Goal: Transaction & Acquisition: Purchase product/service

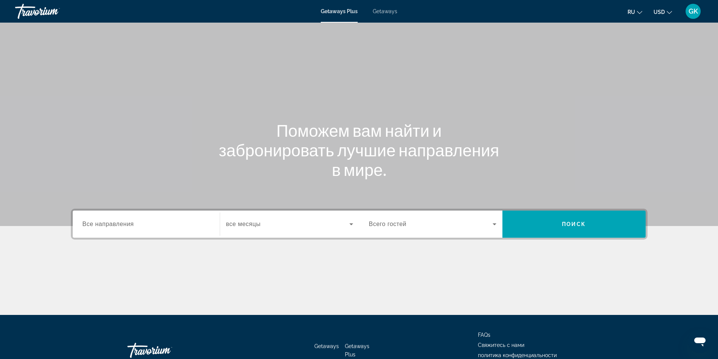
click at [383, 10] on span "Getaways" at bounding box center [385, 11] width 24 height 6
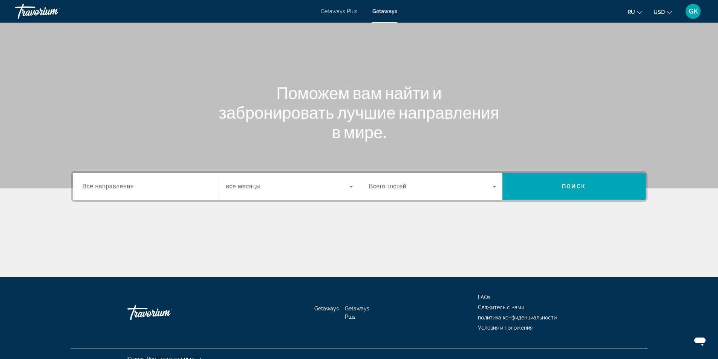
click at [149, 219] on div "Destination Все направления Start Month все месяцы Occupancy Всего гостей Поиск" at bounding box center [359, 224] width 607 height 106
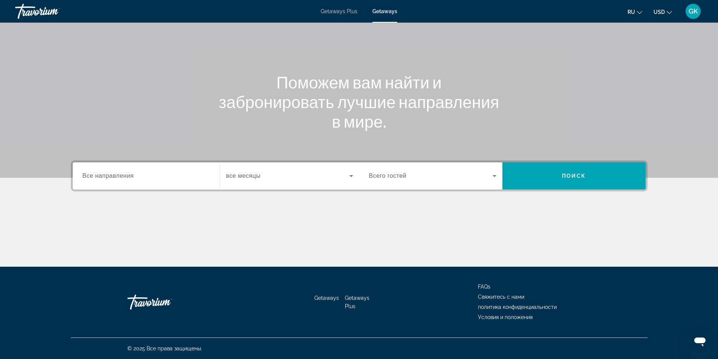
click at [94, 176] on span "Все направления" at bounding box center [109, 176] width 52 height 6
click at [94, 176] on input "Destination Все направления" at bounding box center [146, 176] width 127 height 9
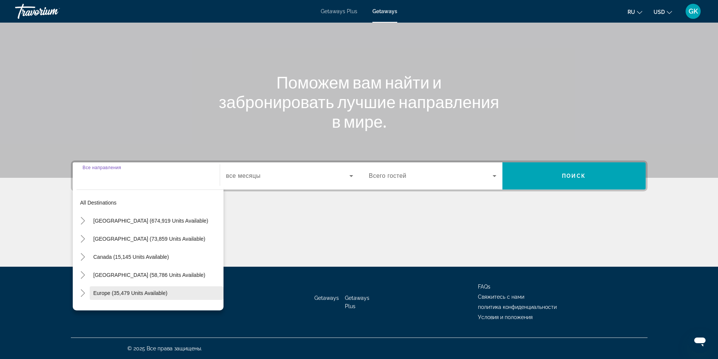
click at [120, 292] on span "Europe (35,479 units available)" at bounding box center [130, 293] width 74 height 6
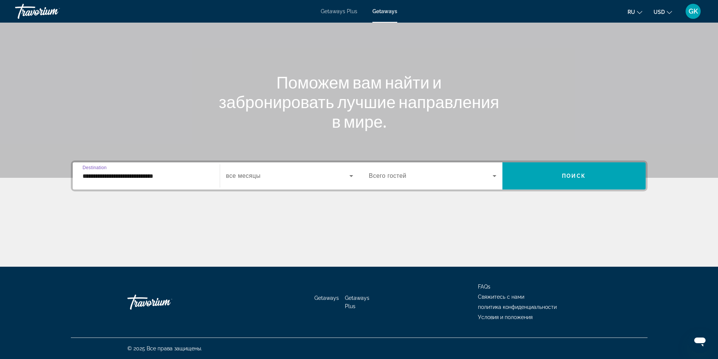
click at [133, 177] on input "**********" at bounding box center [146, 176] width 127 height 9
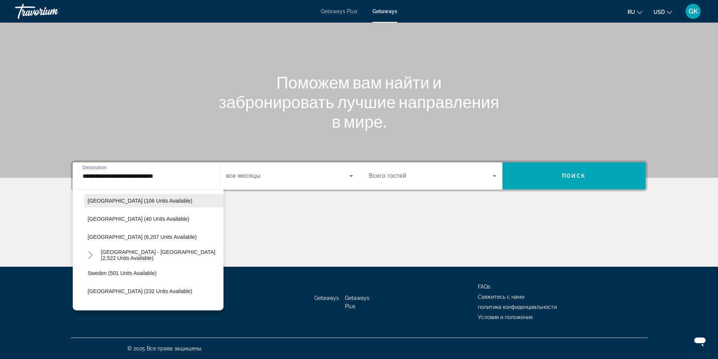
scroll to position [422, 0]
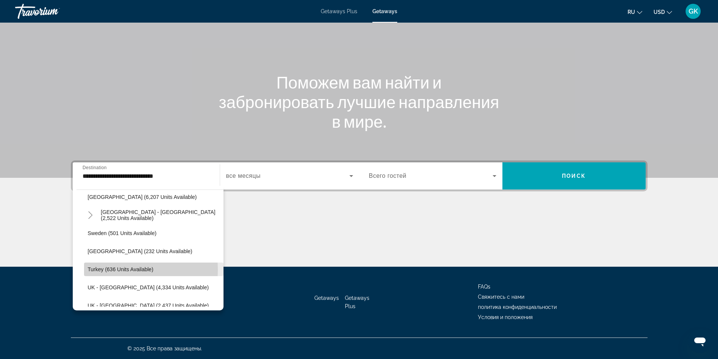
click at [99, 270] on span "Turkey (636 units available)" at bounding box center [121, 269] width 66 height 6
type input "**********"
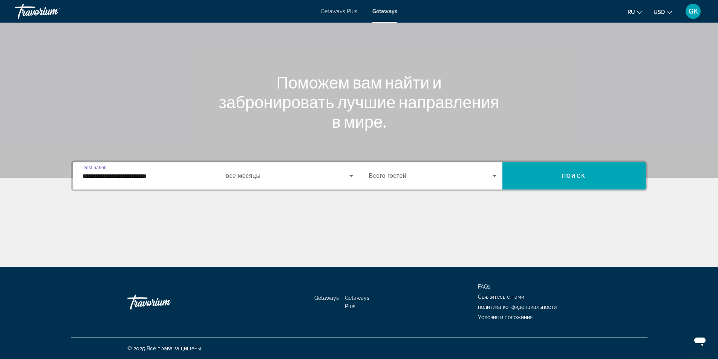
click at [265, 176] on span "Search widget" at bounding box center [287, 175] width 123 height 9
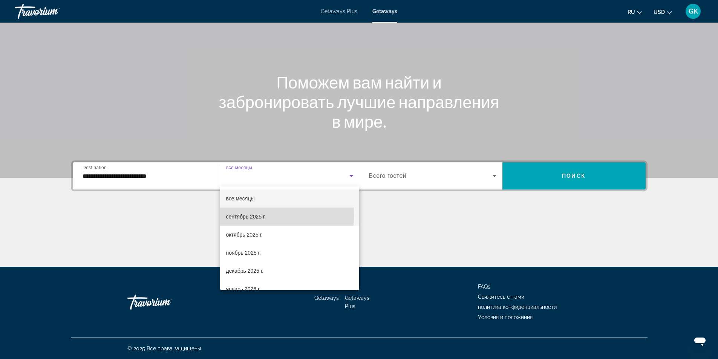
click at [240, 216] on span "сентябрь 2025 г." at bounding box center [246, 216] width 40 height 9
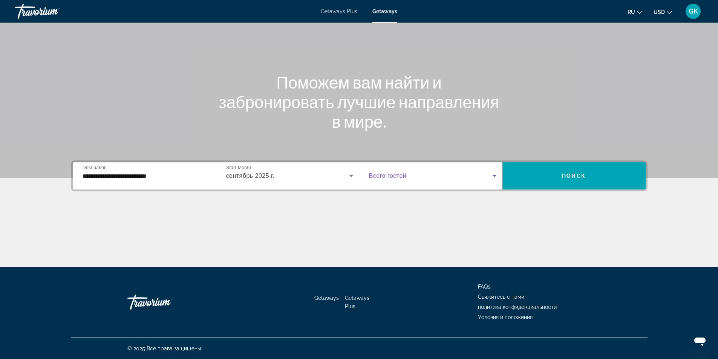
click at [467, 174] on span "Search widget" at bounding box center [431, 175] width 124 height 9
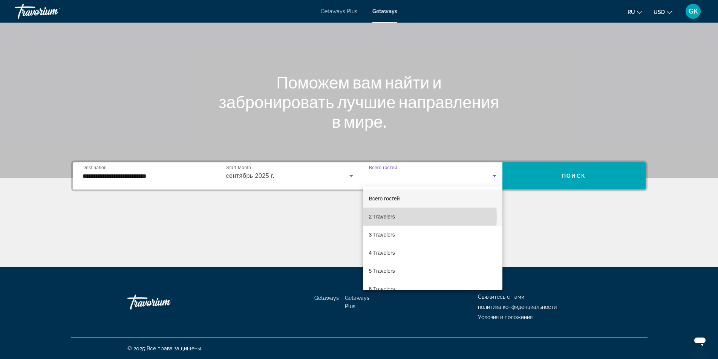
click at [376, 216] on span "2 Travelers" at bounding box center [382, 216] width 26 height 9
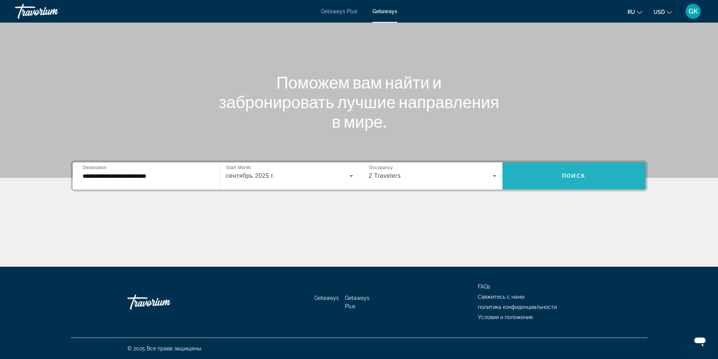
click at [607, 174] on span "Search widget" at bounding box center [573, 176] width 143 height 18
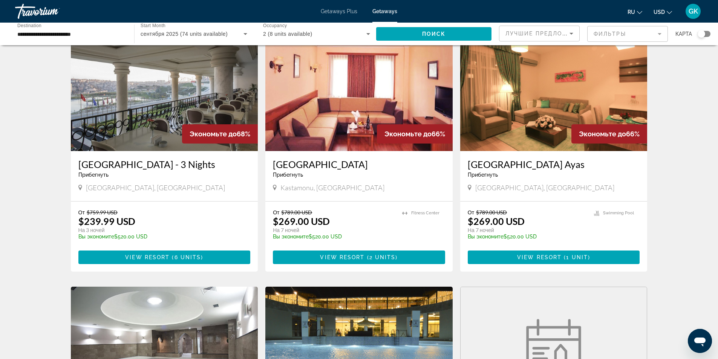
scroll to position [75, 0]
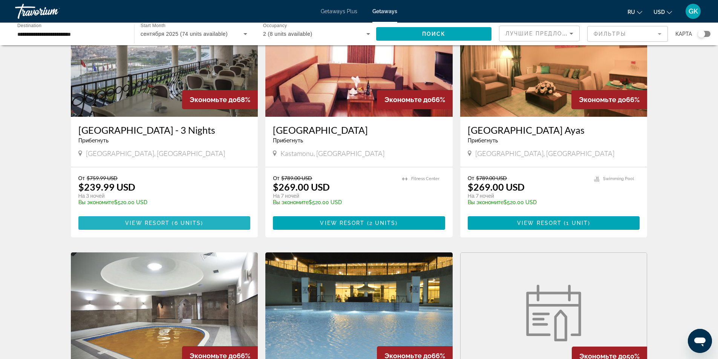
click at [144, 225] on span "View Resort" at bounding box center [147, 223] width 44 height 6
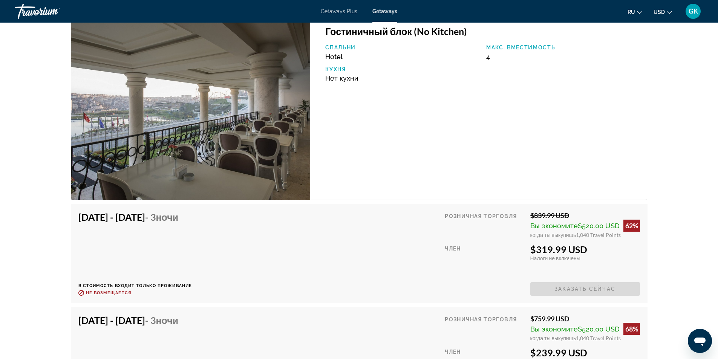
scroll to position [1206, 0]
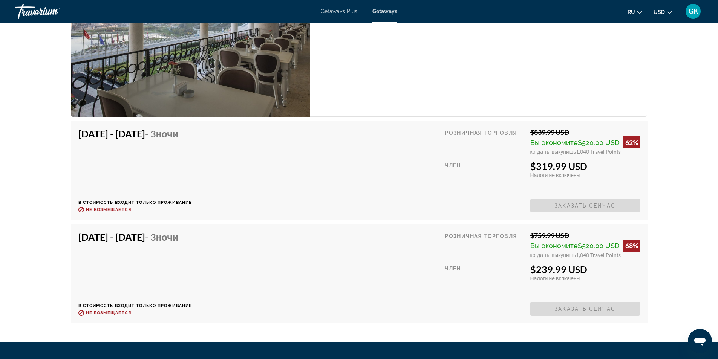
click at [353, 299] on div "Sep 25, 2025 - Sep 28, 2025 - 3 ночи В стоимость входит только проживание Возвр…" at bounding box center [359, 273] width 562 height 84
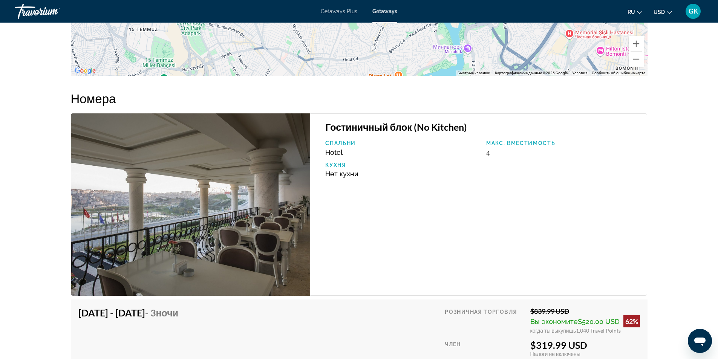
scroll to position [867, 0]
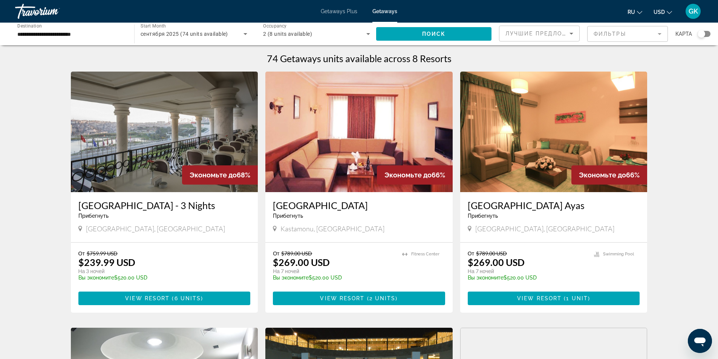
click at [158, 207] on h3 "Vialand Palace Hotel - 3 Nights" at bounding box center [164, 205] width 172 height 11
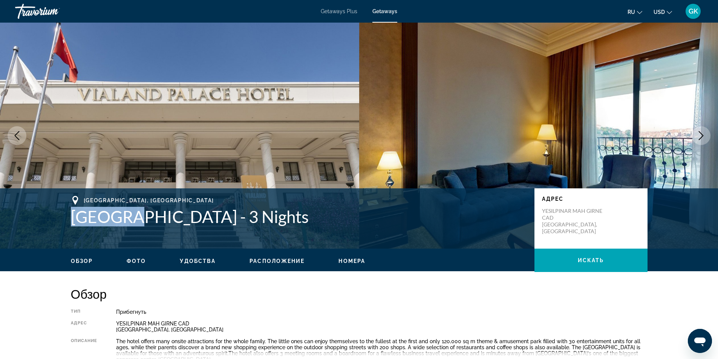
drag, startPoint x: 68, startPoint y: 214, endPoint x: 145, endPoint y: 219, distance: 77.4
click at [129, 220] on div "Istanbul, Turkey Vialand Palace Hotel - 3 Nights Адрес YESILPINAR MAH GIRNE CAD…" at bounding box center [359, 218] width 607 height 45
click at [65, 218] on div "Istanbul, Turkey Vialand Palace Hotel - 3 Nights Адрес YESILPINAR MAH GIRNE CAD…" at bounding box center [359, 218] width 607 height 45
drag, startPoint x: 64, startPoint y: 215, endPoint x: 221, endPoint y: 224, distance: 157.1
click at [221, 224] on div "Istanbul, Turkey Vialand Palace Hotel - 3 Nights Адрес YESILPINAR MAH GIRNE CAD…" at bounding box center [359, 218] width 607 height 45
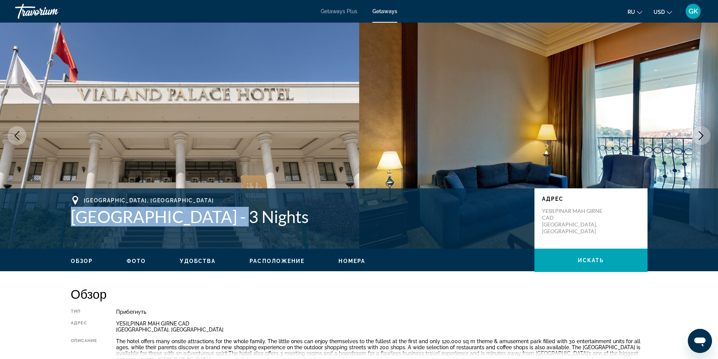
copy h1 "[GEOGRAPHIC_DATA]"
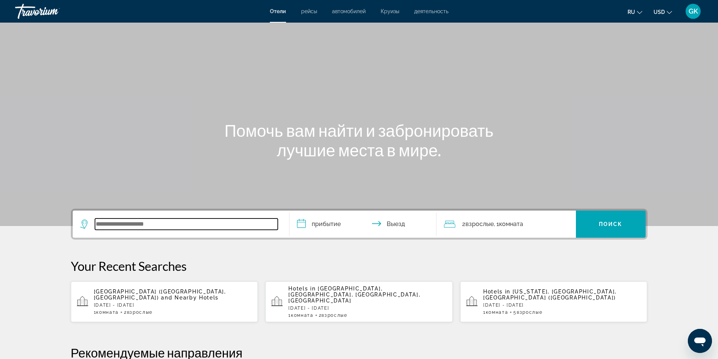
click at [98, 224] on input "Search widget" at bounding box center [186, 224] width 183 height 11
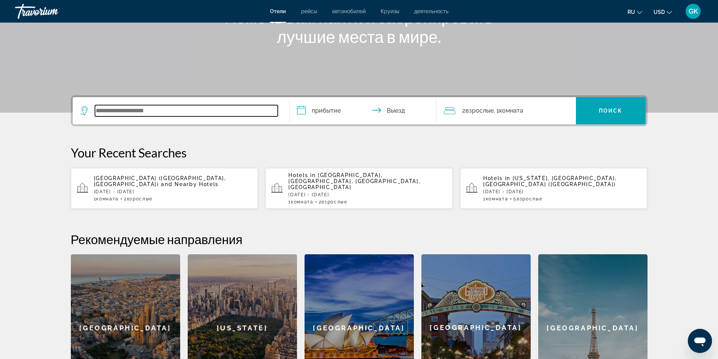
scroll to position [184, 0]
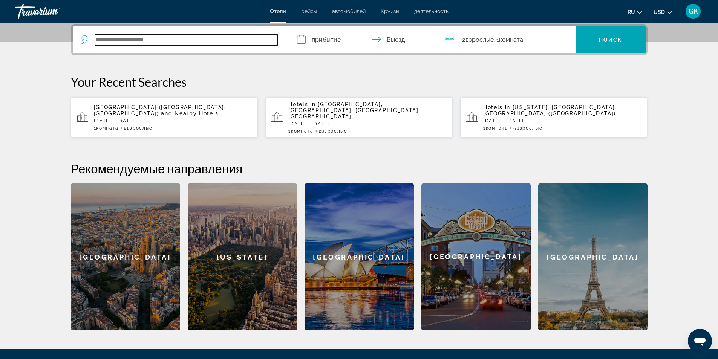
paste input "**********"
click at [96, 37] on input "**********" at bounding box center [186, 39] width 183 height 11
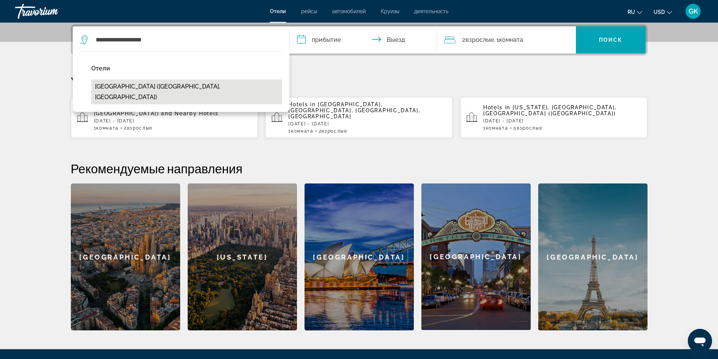
click at [121, 88] on button "[GEOGRAPHIC_DATA] ([GEOGRAPHIC_DATA], [GEOGRAPHIC_DATA])" at bounding box center [186, 92] width 191 height 25
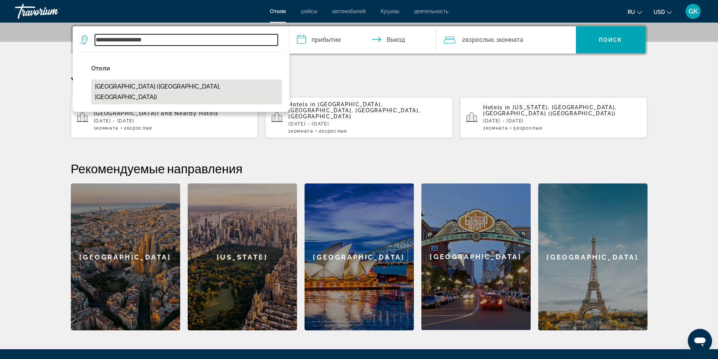
type input "**********"
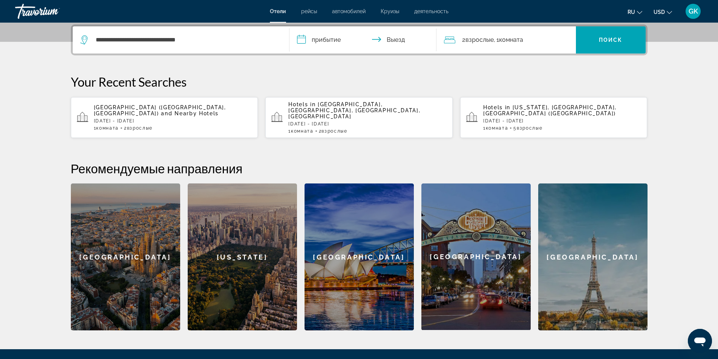
click at [330, 37] on input "**********" at bounding box center [364, 40] width 150 height 29
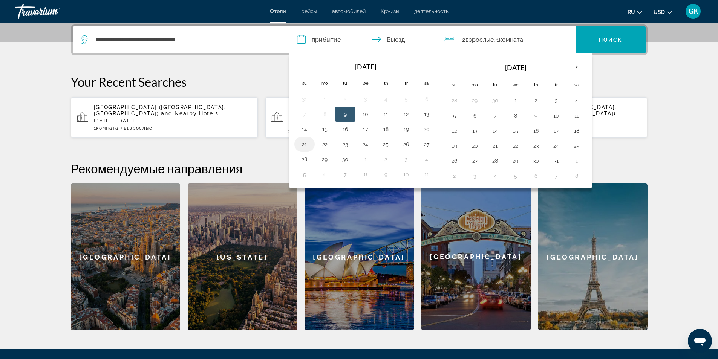
click at [303, 146] on button "21" at bounding box center [305, 144] width 12 height 11
click at [346, 145] on button "23" at bounding box center [345, 144] width 12 height 11
type input "**********"
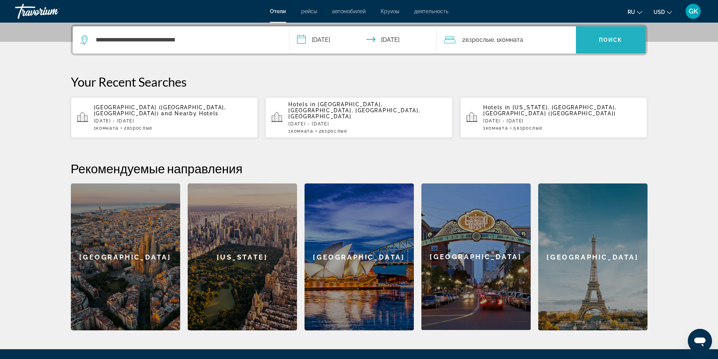
click at [615, 41] on span "Поиск" at bounding box center [611, 40] width 24 height 6
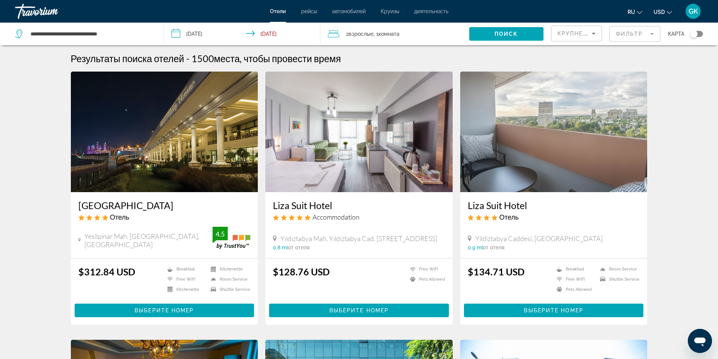
click at [188, 146] on img "Main content" at bounding box center [164, 132] width 187 height 121
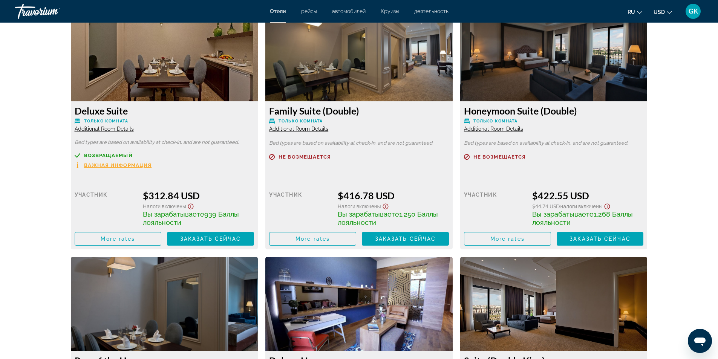
scroll to position [1168, 0]
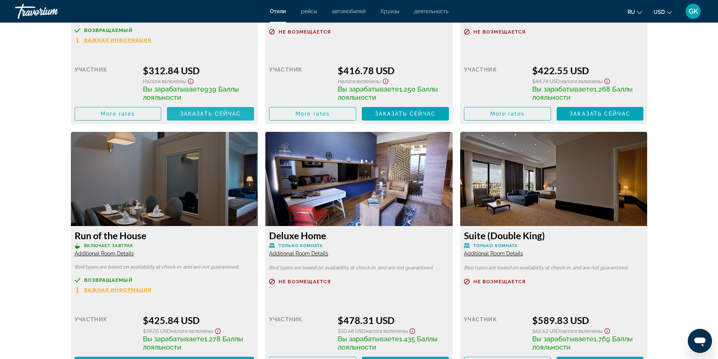
click at [199, 117] on span "Заказать сейчас" at bounding box center [210, 114] width 61 height 6
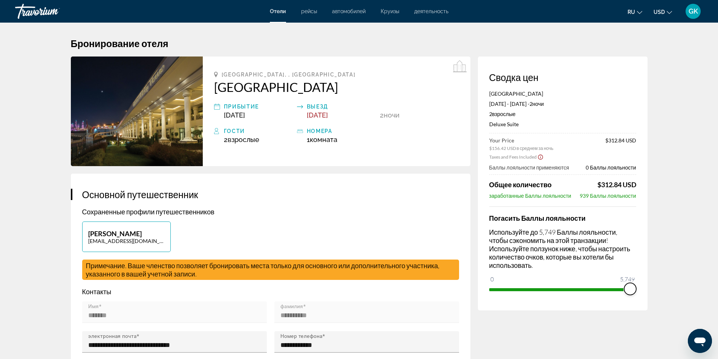
drag, startPoint x: 496, startPoint y: 278, endPoint x: 653, endPoint y: 299, distance: 157.8
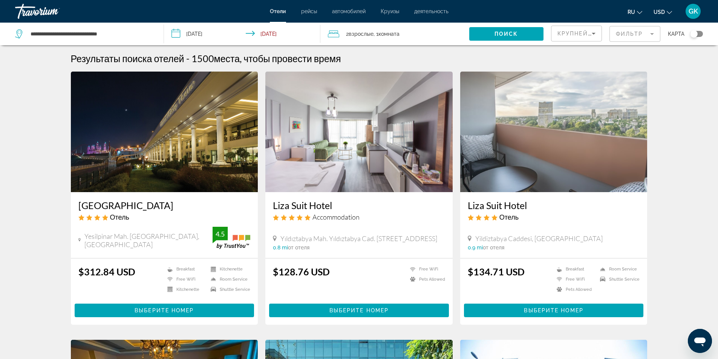
click at [76, 28] on div "**********" at bounding box center [85, 34] width 141 height 23
drag, startPoint x: 81, startPoint y: 36, endPoint x: 87, endPoint y: 34, distance: 6.9
click at [83, 36] on input "**********" at bounding box center [91, 33] width 122 height 11
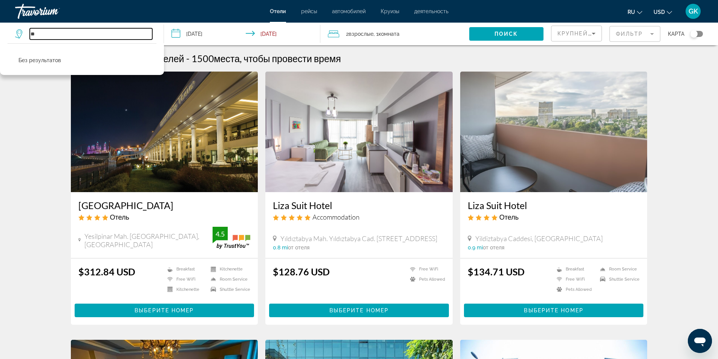
type input "*"
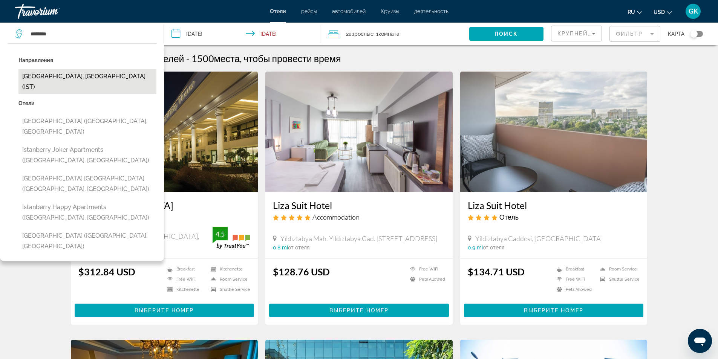
click at [48, 76] on button "[GEOGRAPHIC_DATA], [GEOGRAPHIC_DATA] (IST)" at bounding box center [87, 81] width 138 height 25
type input "**********"
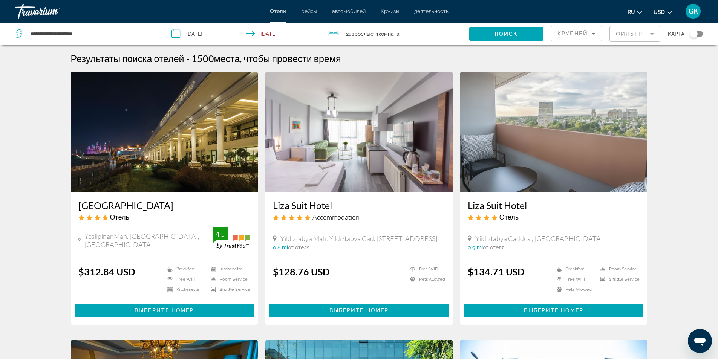
click at [176, 34] on input "**********" at bounding box center [243, 35] width 159 height 25
click at [191, 32] on input "**********" at bounding box center [243, 35] width 159 height 25
click at [203, 32] on input "**********" at bounding box center [243, 35] width 159 height 25
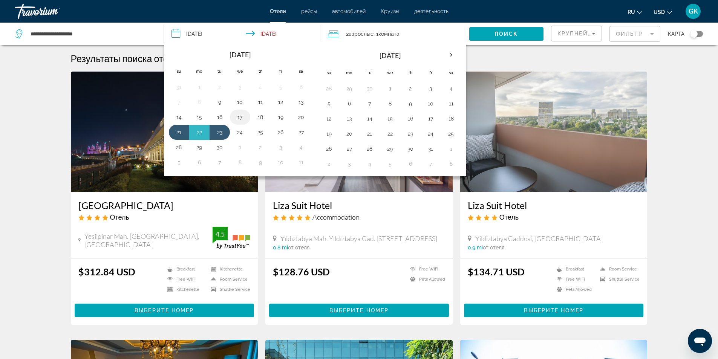
click at [239, 116] on button "17" at bounding box center [240, 117] width 12 height 11
click at [283, 35] on input "**********" at bounding box center [243, 35] width 159 height 25
click at [263, 120] on button "18" at bounding box center [260, 117] width 12 height 11
type input "**********"
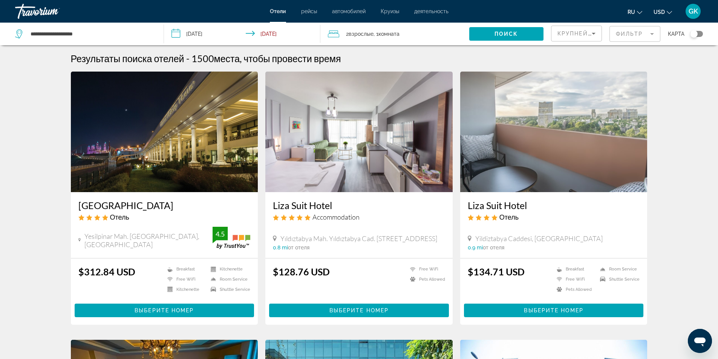
click at [348, 35] on span "2 Взрослый Взрослые" at bounding box center [360, 34] width 28 height 11
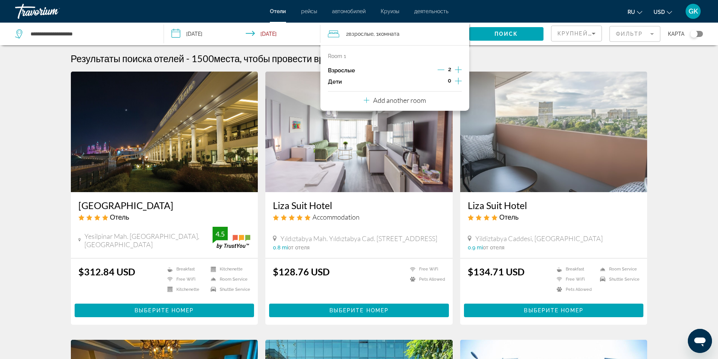
click at [441, 70] on icon "Decrement adults" at bounding box center [441, 70] width 7 height 0
click at [498, 35] on span "Поиск" at bounding box center [507, 34] width 24 height 6
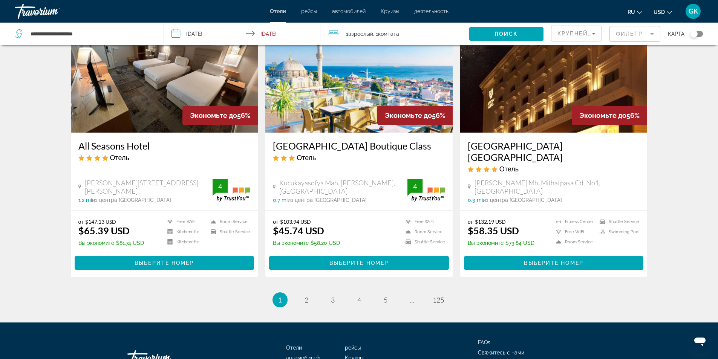
scroll to position [867, 0]
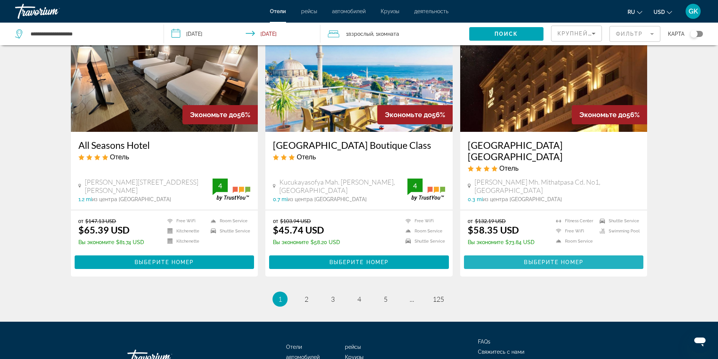
click at [537, 259] on span "Выберите номер" at bounding box center [553, 262] width 59 height 6
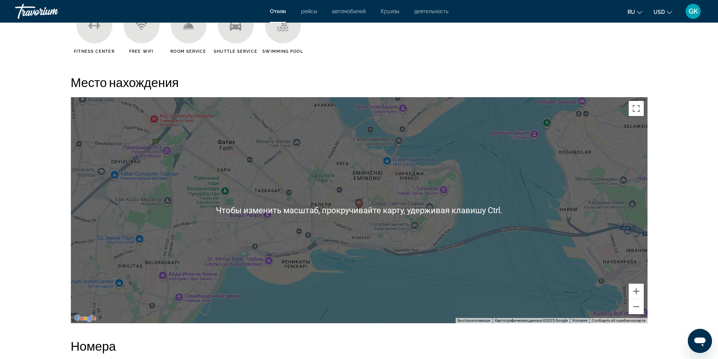
scroll to position [678, 0]
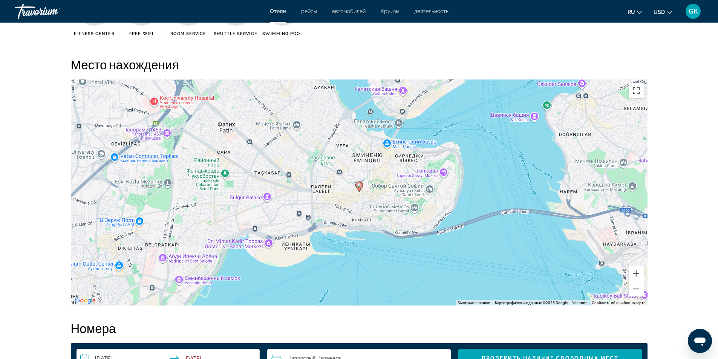
click at [637, 95] on button "Включить полноэкранный режим" at bounding box center [636, 90] width 15 height 15
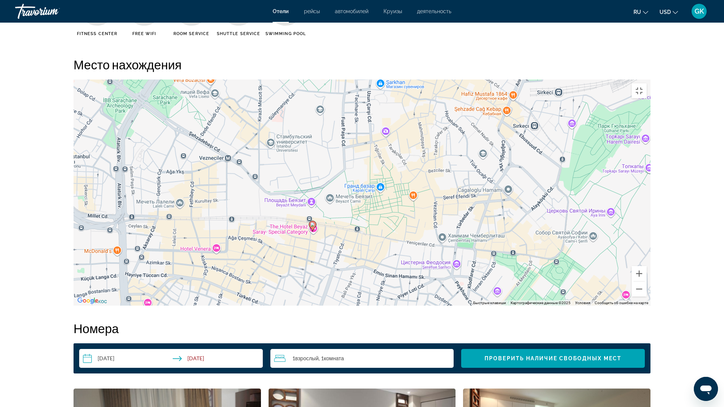
drag, startPoint x: 239, startPoint y: 169, endPoint x: 233, endPoint y: 183, distance: 15.3
click at [233, 183] on div "Чтобы активировать перетаскивание с помощью клавиатуры, нажмите Alt + Ввод. Пос…" at bounding box center [361, 193] width 577 height 226
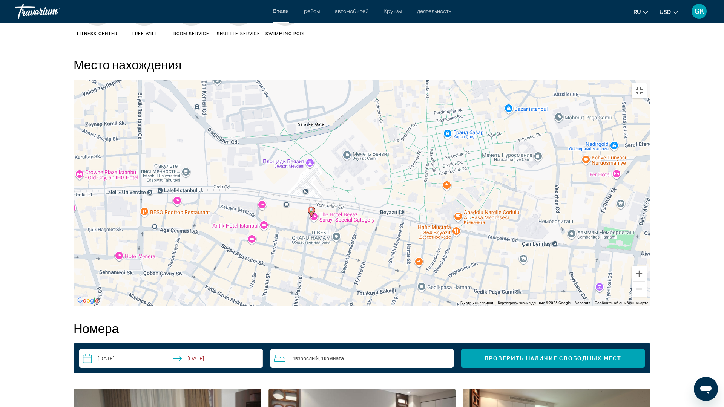
drag, startPoint x: 342, startPoint y: 281, endPoint x: 269, endPoint y: 201, distance: 108.1
click at [269, 201] on div "Чтобы активировать перетаскивание с помощью клавиатуры, нажмите Alt + Ввод. Пос…" at bounding box center [361, 193] width 577 height 226
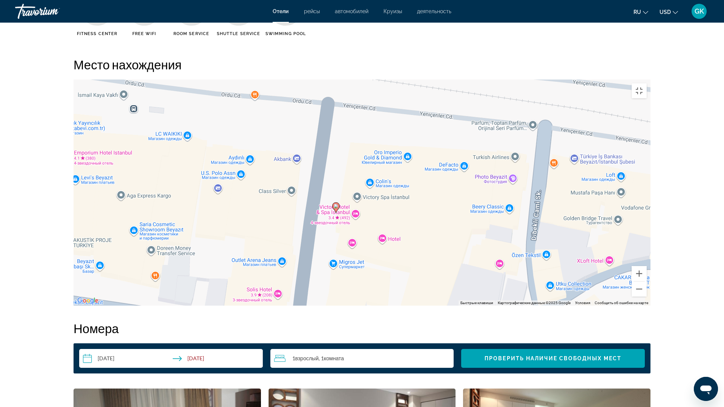
drag, startPoint x: 390, startPoint y: 314, endPoint x: 297, endPoint y: 241, distance: 117.9
click at [297, 241] on div "Чтобы активировать перетаскивание с помощью клавиатуры, нажмите Alt + Ввод. Пос…" at bounding box center [361, 193] width 577 height 226
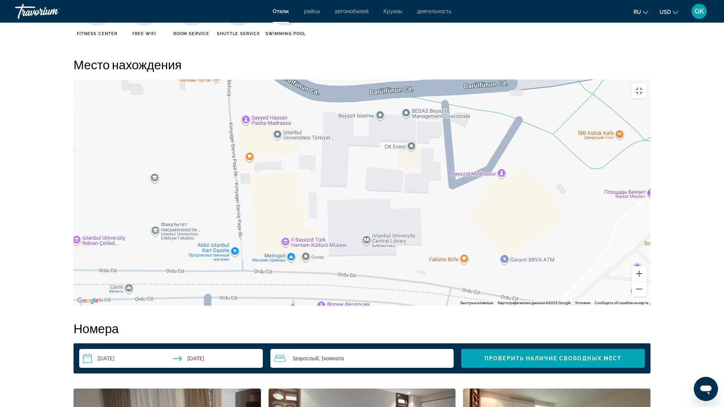
drag, startPoint x: 181, startPoint y: 225, endPoint x: 524, endPoint y: 407, distance: 388.0
click at [524, 306] on div "Чтобы активировать перетаскивание с помощью клавиатуры, нажмите Alt + Ввод. Пос…" at bounding box center [361, 193] width 577 height 226
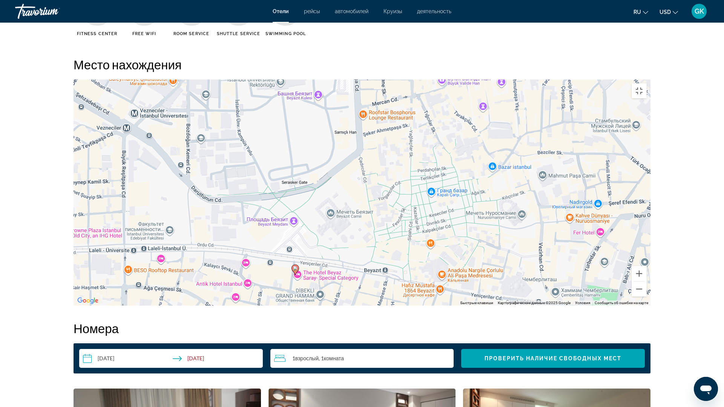
drag, startPoint x: 373, startPoint y: 181, endPoint x: 275, endPoint y: 320, distance: 169.5
click at [275, 306] on div "Чтобы активировать перетаскивание с помощью клавиатуры, нажмите Alt + Ввод. Пос…" at bounding box center [361, 193] width 577 height 226
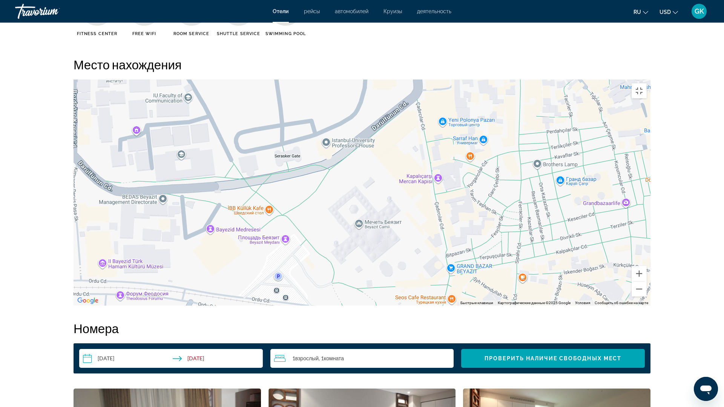
drag, startPoint x: 269, startPoint y: 204, endPoint x: 204, endPoint y: 237, distance: 73.2
click at [204, 237] on div "Чтобы активировать перетаскивание с помощью клавиатуры, нажмите Alt + Ввод. Пос…" at bounding box center [361, 193] width 577 height 226
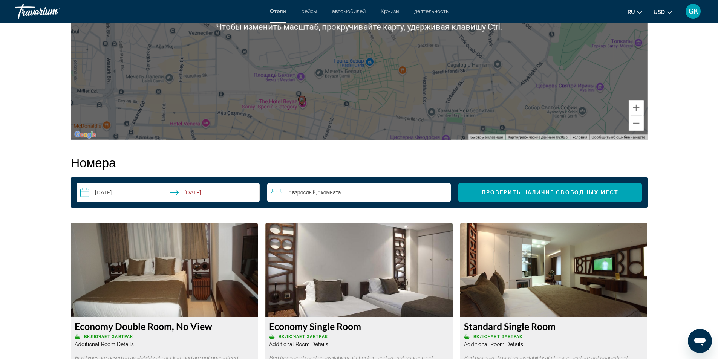
scroll to position [980, 0]
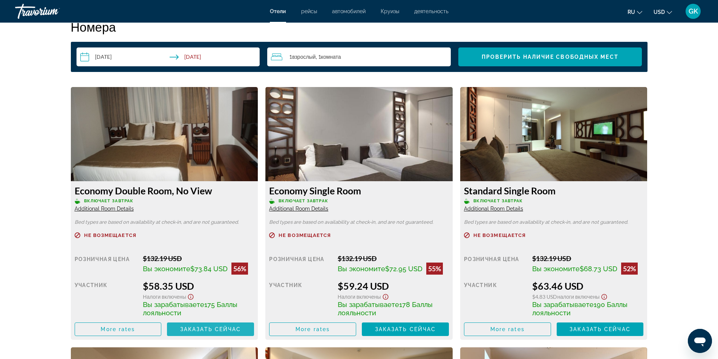
click at [210, 329] on span "Заказать сейчас" at bounding box center [210, 329] width 61 height 6
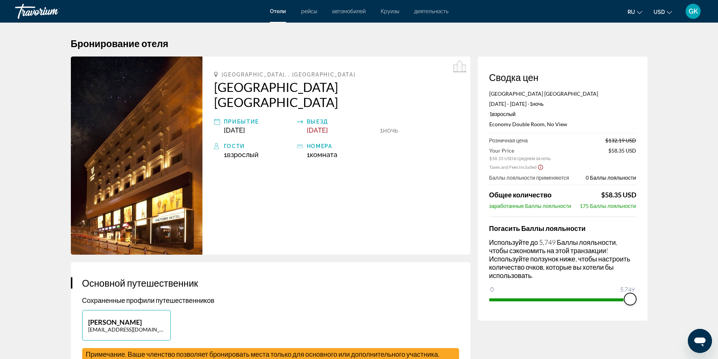
drag, startPoint x: 493, startPoint y: 289, endPoint x: 687, endPoint y: 293, distance: 194.5
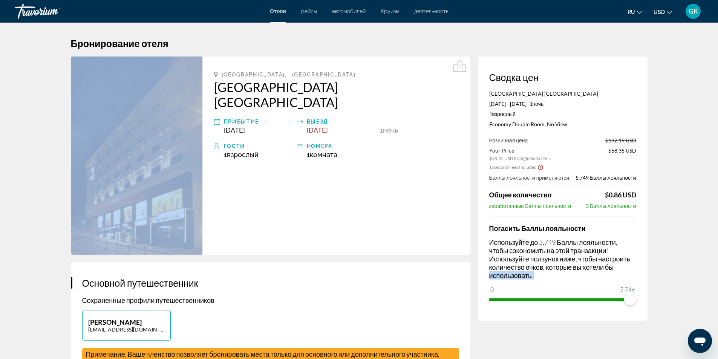
drag, startPoint x: 687, startPoint y: 293, endPoint x: 631, endPoint y: 314, distance: 60.3
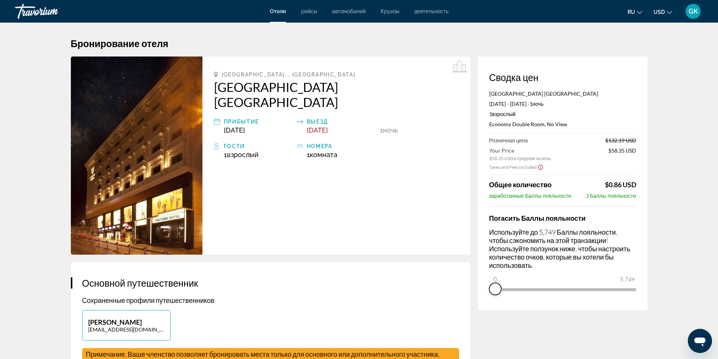
drag, startPoint x: 628, startPoint y: 299, endPoint x: 476, endPoint y: 322, distance: 154.0
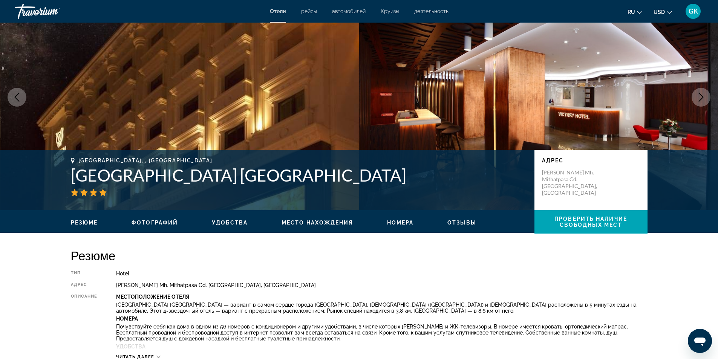
scroll to position [38, 0]
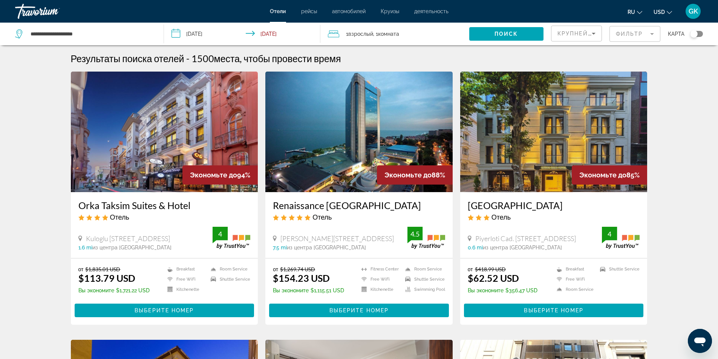
click at [655, 33] on mat-form-field "Фильтр" at bounding box center [634, 34] width 51 height 16
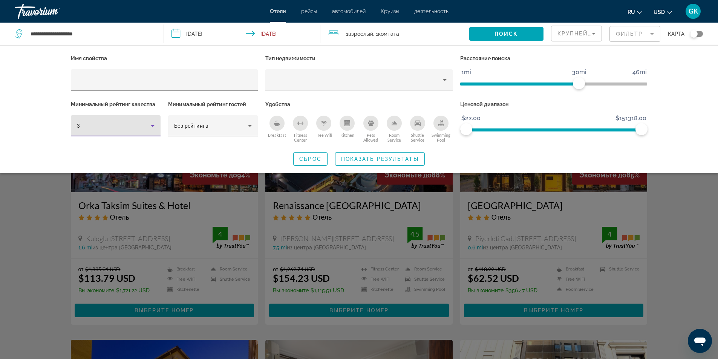
click at [153, 126] on icon "Hotel Filters" at bounding box center [152, 125] width 9 height 9
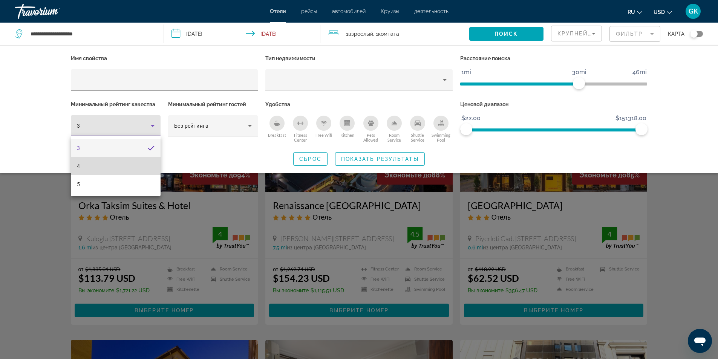
click at [86, 164] on mat-option "4" at bounding box center [116, 166] width 90 height 18
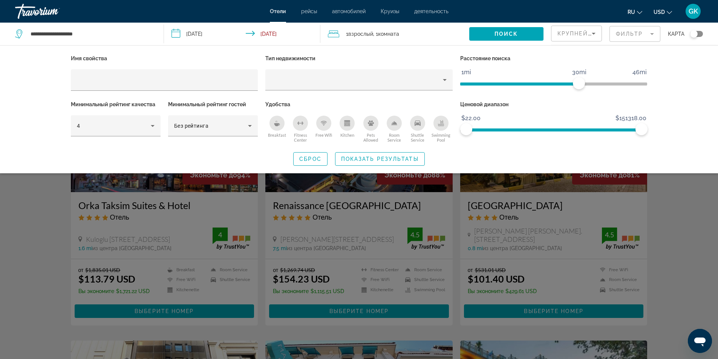
click at [276, 133] on span "Breakfast" at bounding box center [277, 135] width 18 height 5
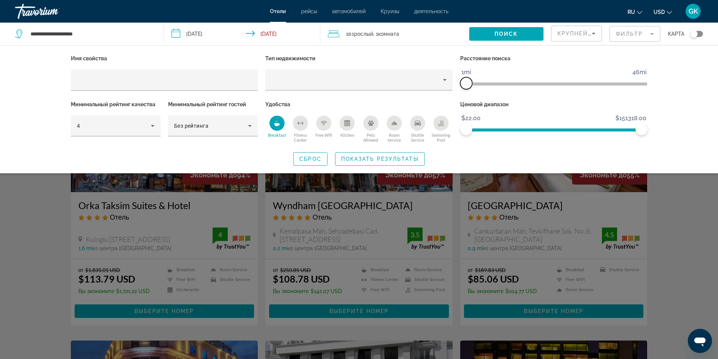
drag, startPoint x: 581, startPoint y: 78, endPoint x: 460, endPoint y: 98, distance: 122.3
click at [460, 98] on div "Расстояние поиска 1mi 46mi 1mi" at bounding box center [553, 76] width 195 height 46
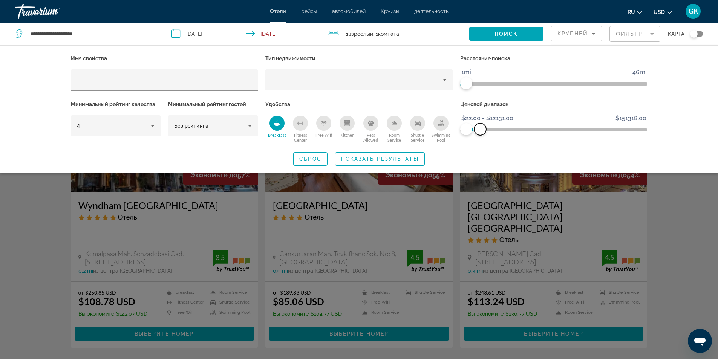
drag, startPoint x: 641, startPoint y: 128, endPoint x: 480, endPoint y: 166, distance: 165.4
click at [480, 166] on div "Имя свойства Тип недвижимости Расстояние поиска 1mi 46mi 1mi Минимальный рейтин…" at bounding box center [359, 109] width 718 height 128
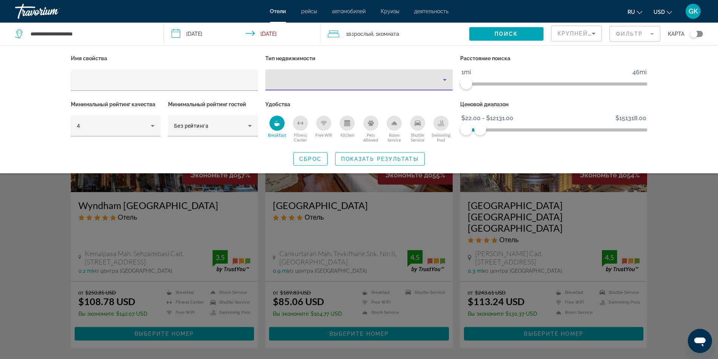
click at [444, 84] on icon "Property type" at bounding box center [444, 79] width 9 height 9
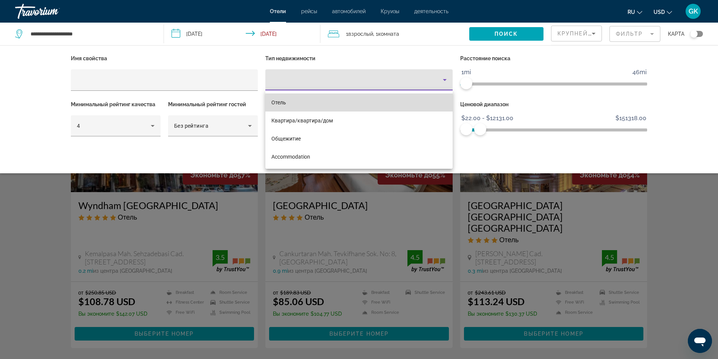
click at [276, 104] on span "Отель" at bounding box center [278, 103] width 15 height 6
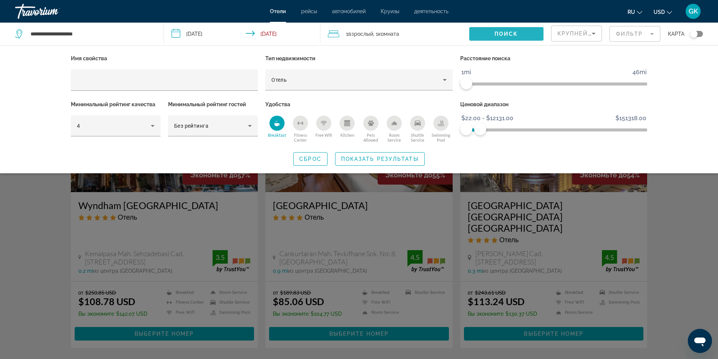
click at [490, 31] on span "Search widget" at bounding box center [506, 34] width 74 height 18
click at [486, 36] on span "Search widget" at bounding box center [506, 34] width 74 height 18
click at [514, 34] on span "Поиск" at bounding box center [507, 34] width 24 height 6
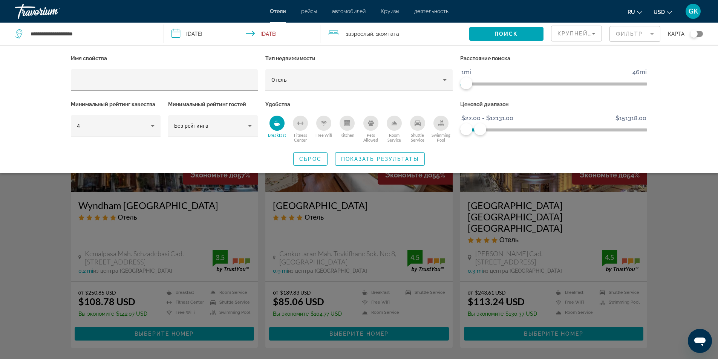
click at [519, 148] on div "Имя свойства Тип недвижимости Отель Расстояние поиска 1mi 46mi 1mi Минимальный …" at bounding box center [359, 109] width 607 height 113
click at [478, 32] on span "Search widget" at bounding box center [506, 34] width 74 height 18
click at [377, 160] on span "Показать результаты" at bounding box center [380, 159] width 78 height 6
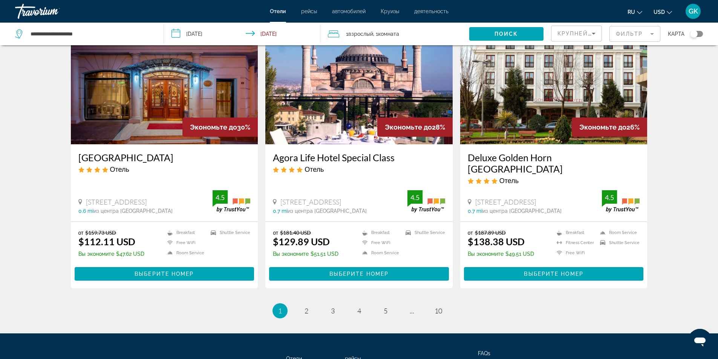
scroll to position [911, 0]
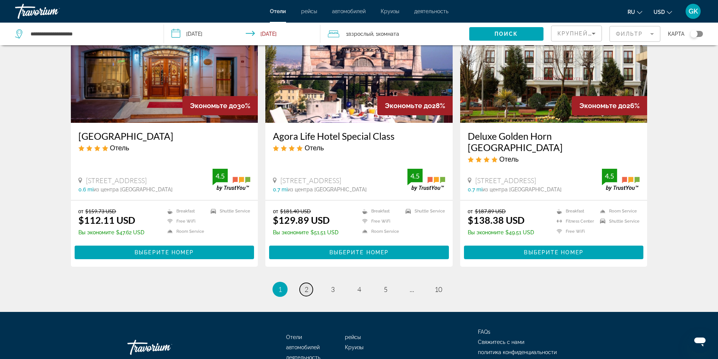
click at [306, 285] on span "2" at bounding box center [307, 289] width 4 height 8
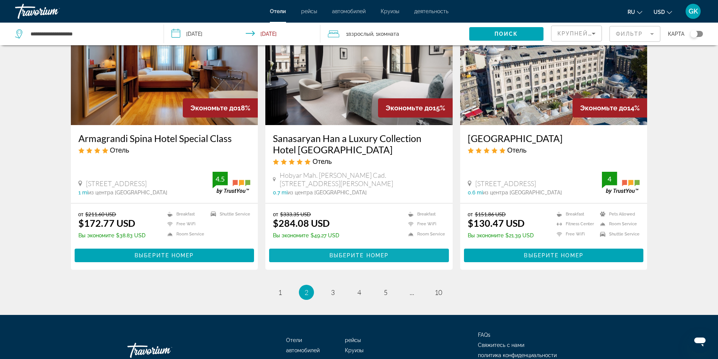
scroll to position [933, 0]
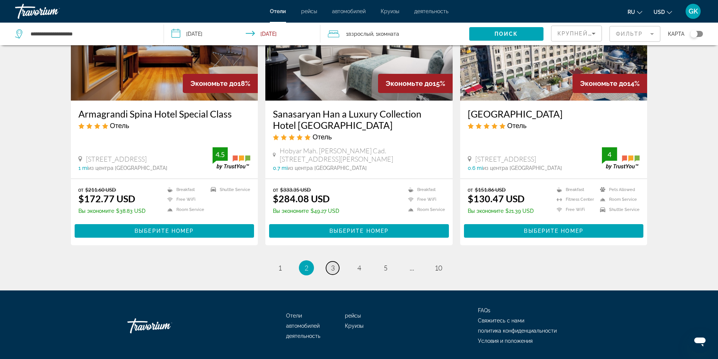
click at [334, 264] on span "3" at bounding box center [333, 268] width 4 height 8
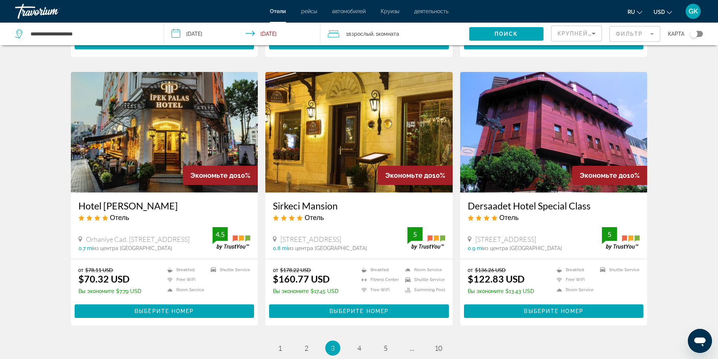
scroll to position [867, 0]
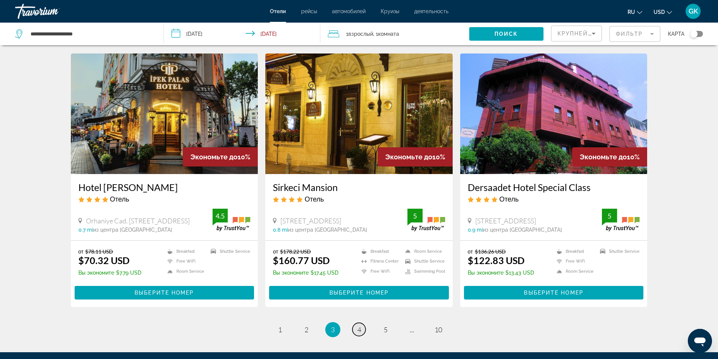
click at [360, 326] on span "4" at bounding box center [359, 330] width 4 height 8
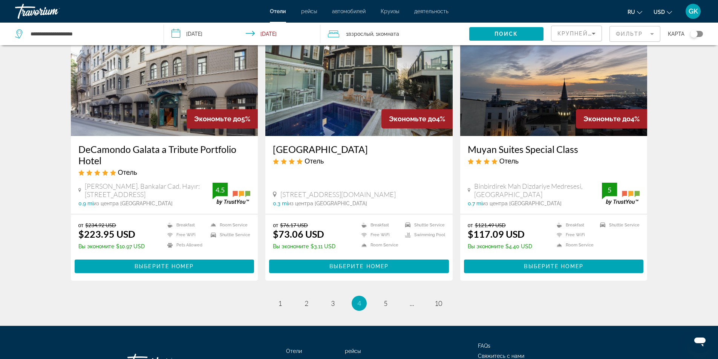
scroll to position [942, 0]
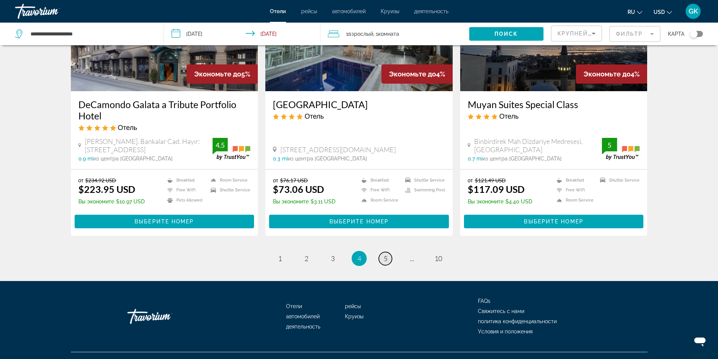
click at [387, 256] on span "5" at bounding box center [386, 258] width 4 height 8
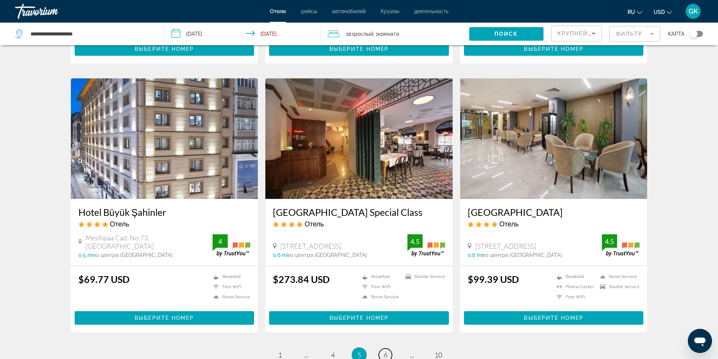
scroll to position [829, 0]
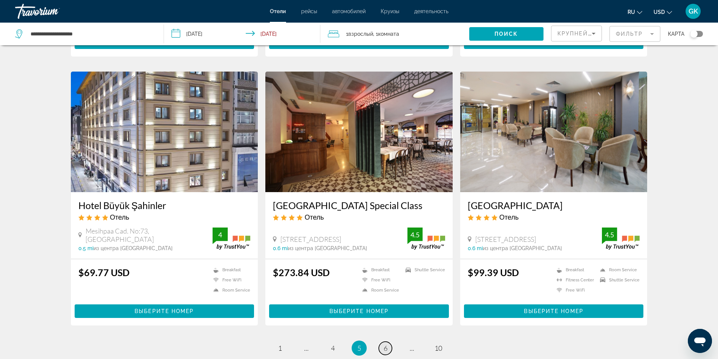
click at [385, 344] on span "6" at bounding box center [386, 348] width 4 height 8
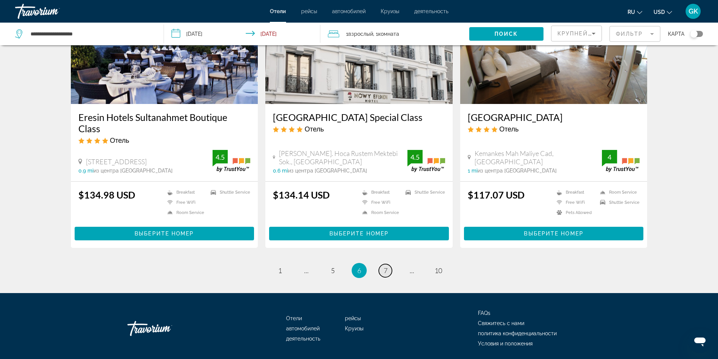
scroll to position [914, 0]
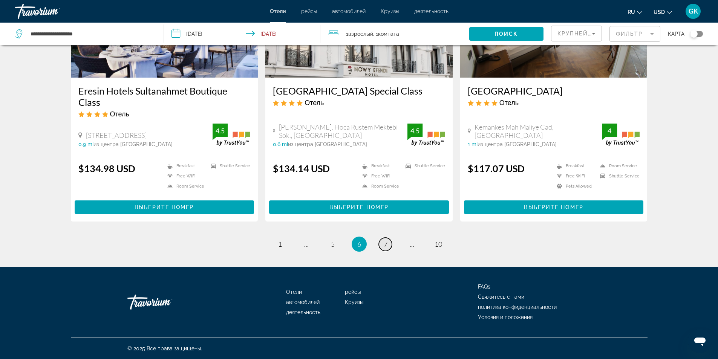
click at [384, 243] on span "7" at bounding box center [386, 244] width 4 height 8
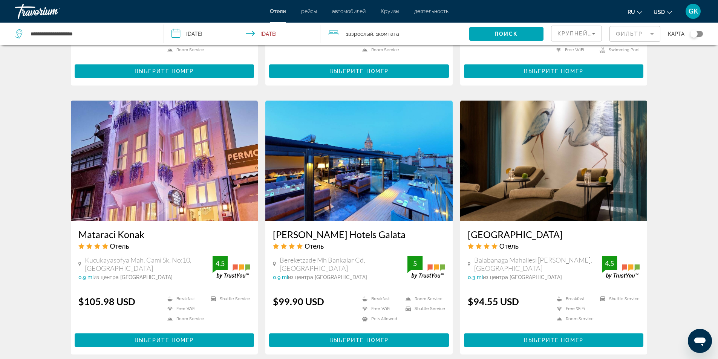
scroll to position [829, 0]
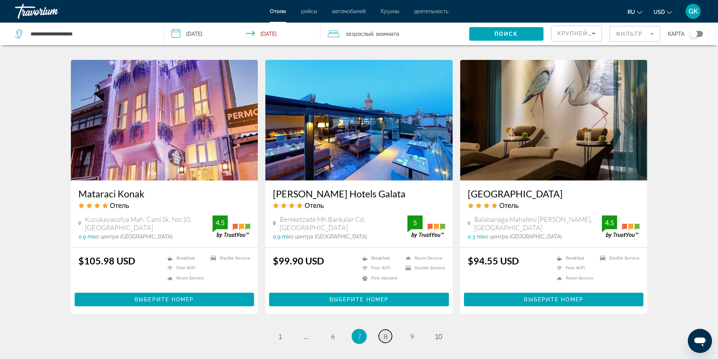
click at [386, 332] on span "8" at bounding box center [386, 336] width 4 height 8
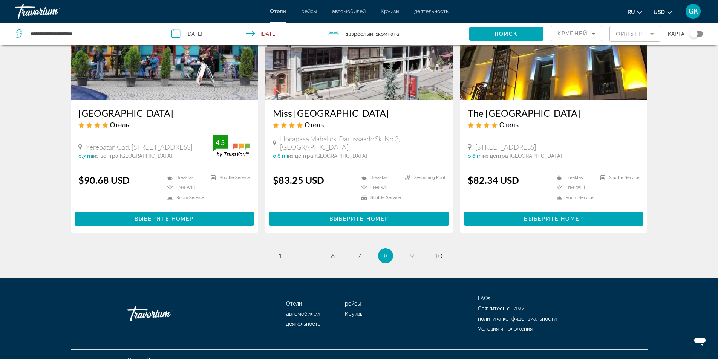
scroll to position [905, 0]
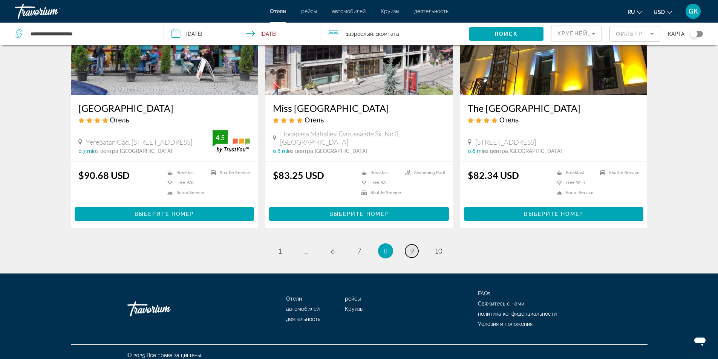
click at [411, 250] on span "9" at bounding box center [412, 251] width 4 height 8
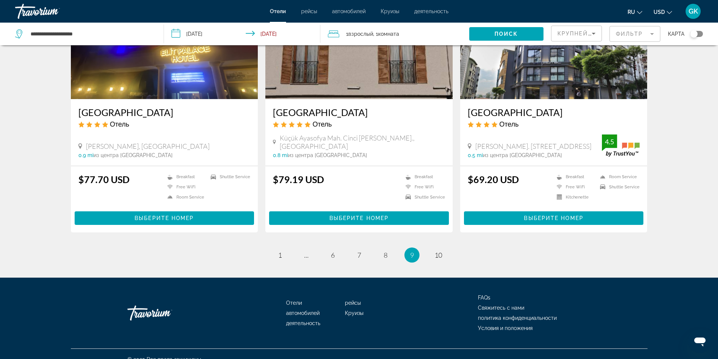
scroll to position [911, 0]
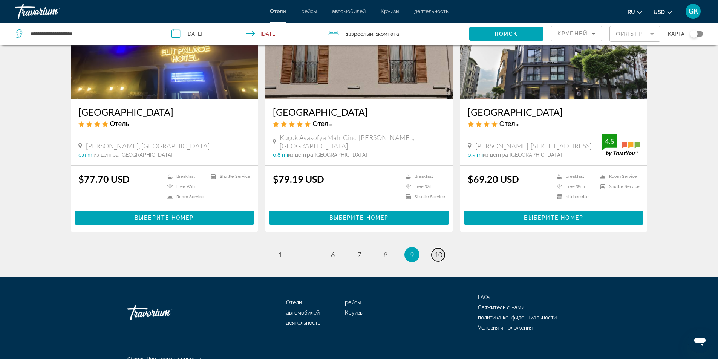
click at [438, 251] on span "10" at bounding box center [439, 255] width 8 height 8
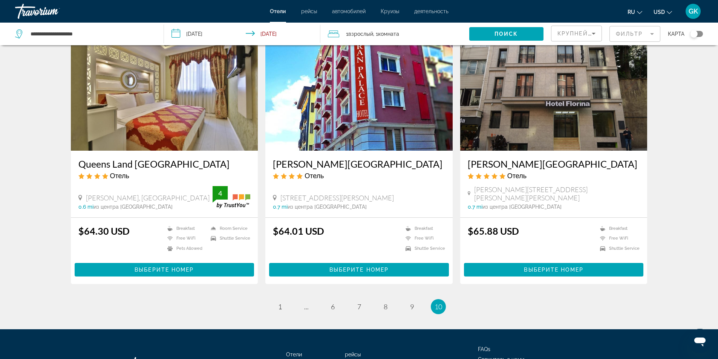
scroll to position [29, 0]
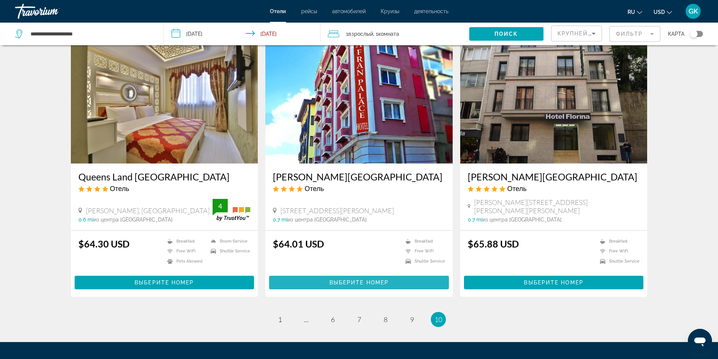
click at [346, 282] on span "Выберите номер" at bounding box center [358, 283] width 59 height 6
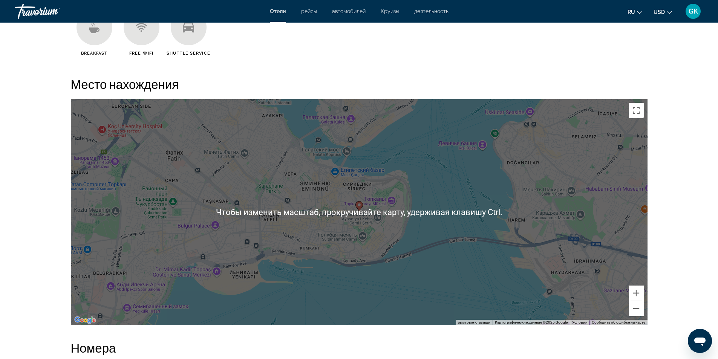
scroll to position [678, 0]
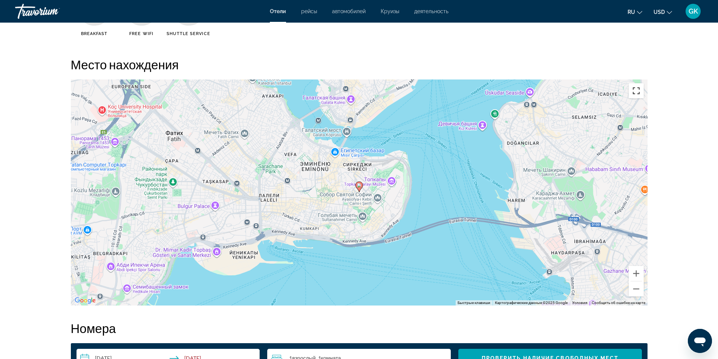
click at [638, 89] on button "Включить полноэкранный режим" at bounding box center [636, 90] width 15 height 15
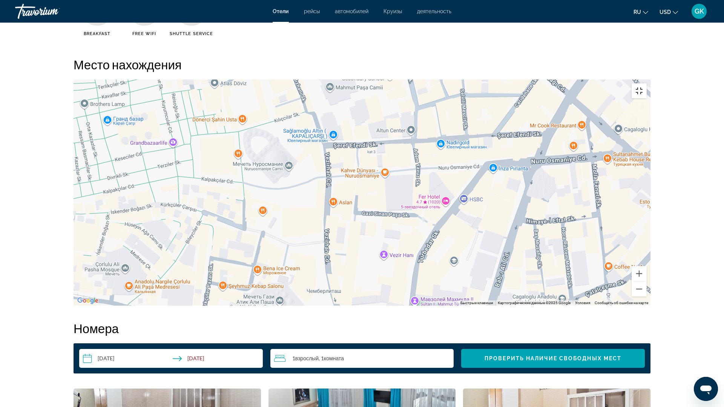
click at [646, 83] on button "Включить полноэкранный режим" at bounding box center [638, 90] width 15 height 15
